Goal: Transaction & Acquisition: Purchase product/service

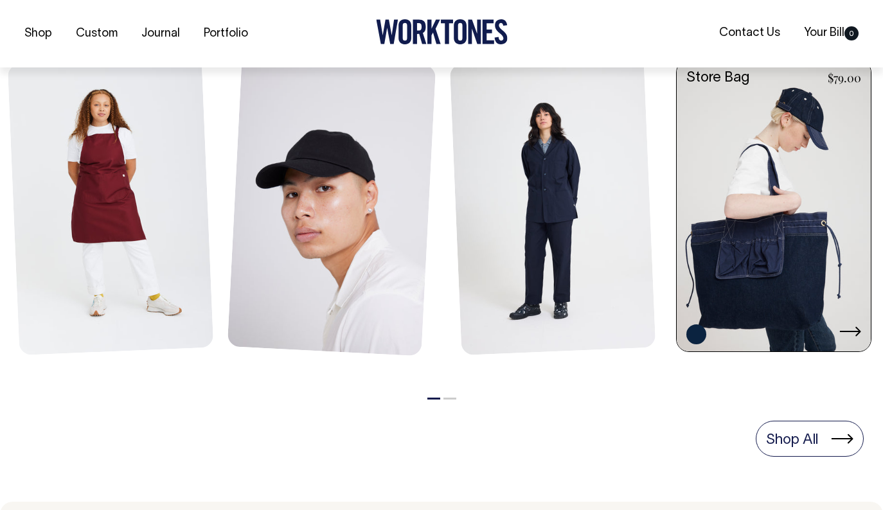
scroll to position [590, 0]
click at [782, 280] on link at bounding box center [774, 207] width 194 height 294
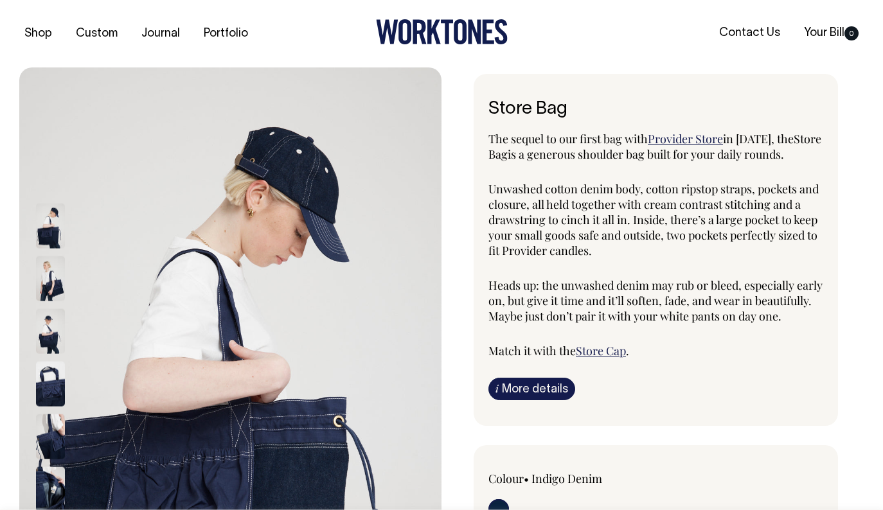
click at [55, 335] on img at bounding box center [50, 330] width 29 height 45
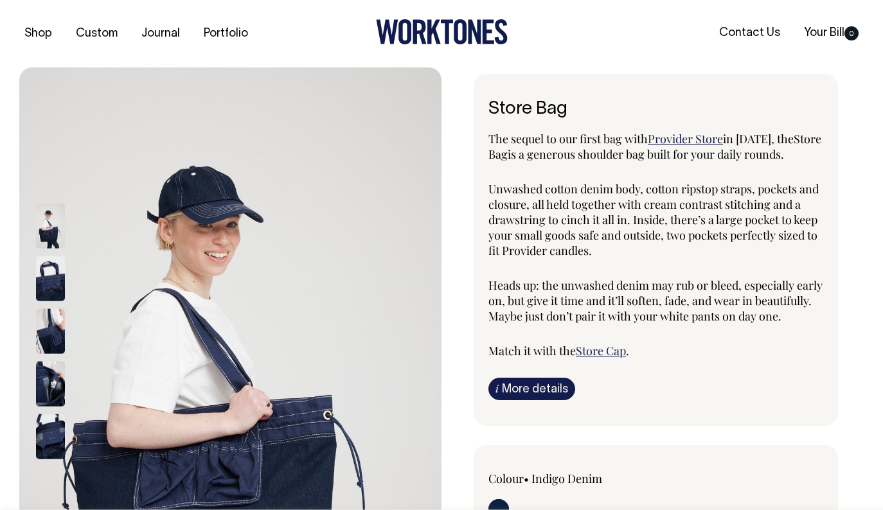
click at [53, 335] on img at bounding box center [50, 330] width 29 height 45
